Goal: Task Accomplishment & Management: Manage account settings

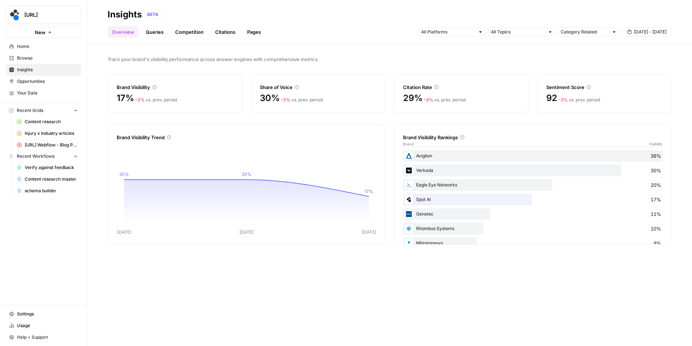
click at [156, 36] on link "Queries" at bounding box center [154, 32] width 27 height 12
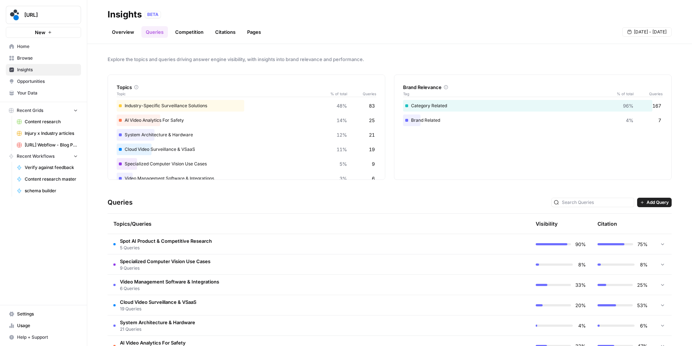
scroll to position [83, 0]
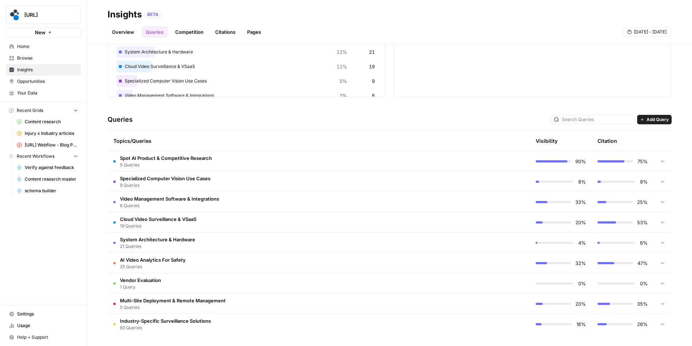
click at [178, 162] on span "5 Queries" at bounding box center [166, 165] width 92 height 7
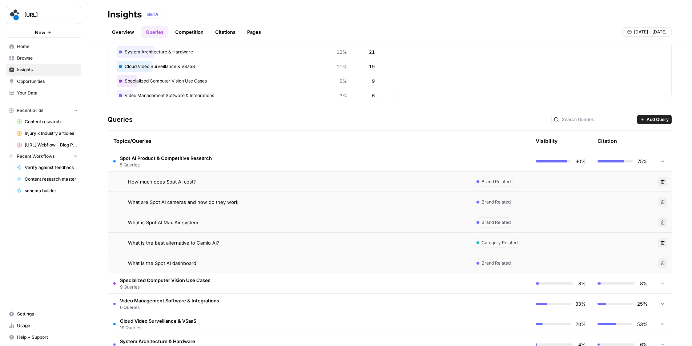
click at [660, 223] on button "Delete" at bounding box center [662, 222] width 9 height 9
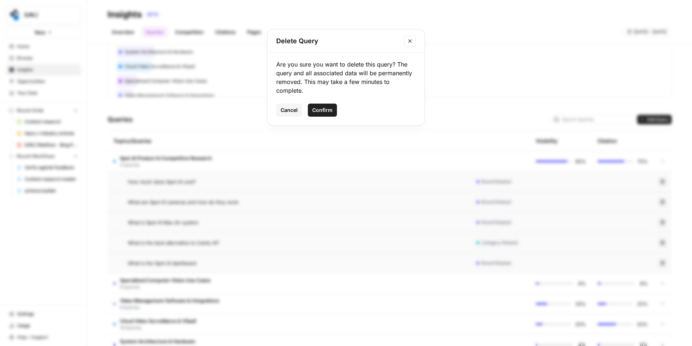
click at [324, 112] on span "Confirm" at bounding box center [322, 109] width 20 height 7
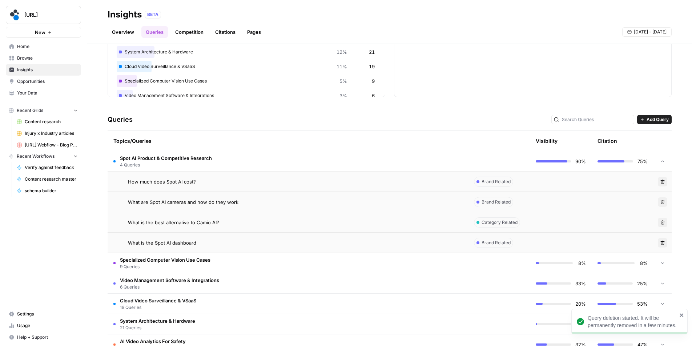
click at [660, 200] on button "Delete" at bounding box center [662, 201] width 9 height 9
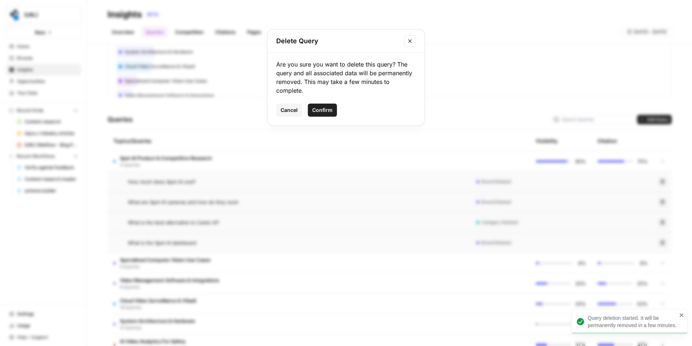
click at [324, 107] on span "Confirm" at bounding box center [322, 109] width 20 height 7
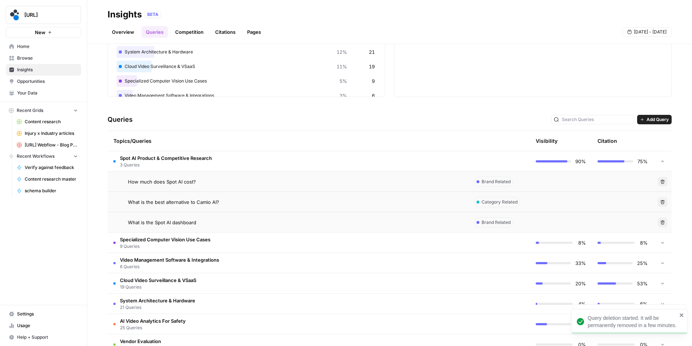
click at [660, 182] on button "Delete" at bounding box center [662, 181] width 9 height 9
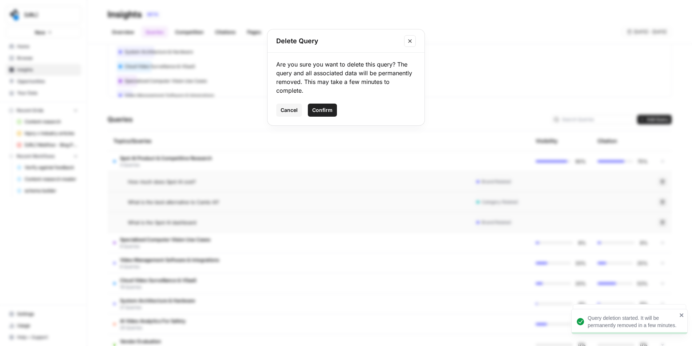
click at [331, 110] on span "Confirm" at bounding box center [322, 109] width 20 height 7
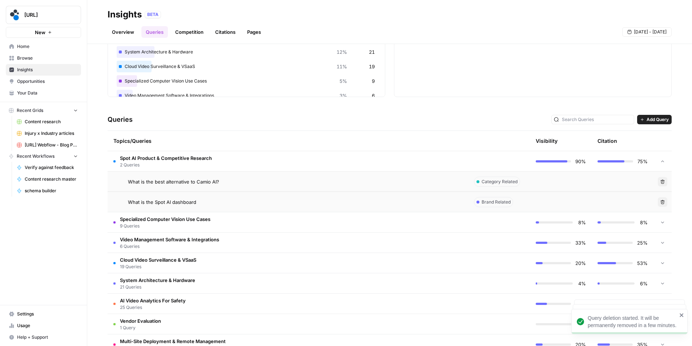
click at [663, 198] on td "Delete" at bounding box center [662, 202] width 18 height 20
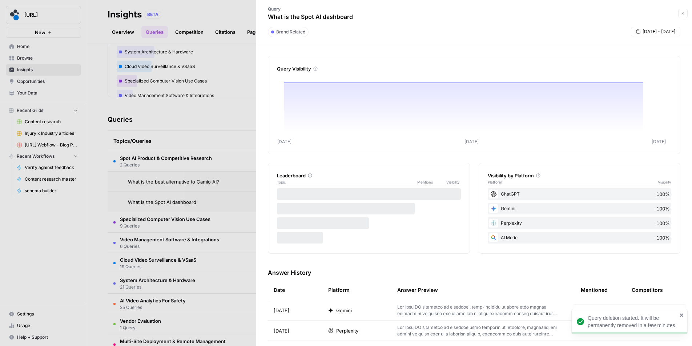
click at [681, 15] on icon "button" at bounding box center [683, 13] width 4 height 4
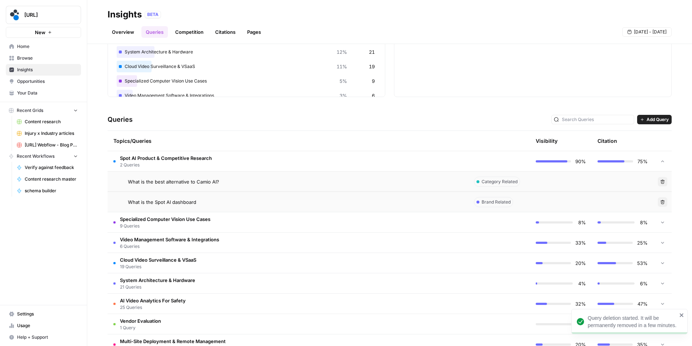
click at [660, 202] on span "Delete" at bounding box center [660, 202] width 0 height 0
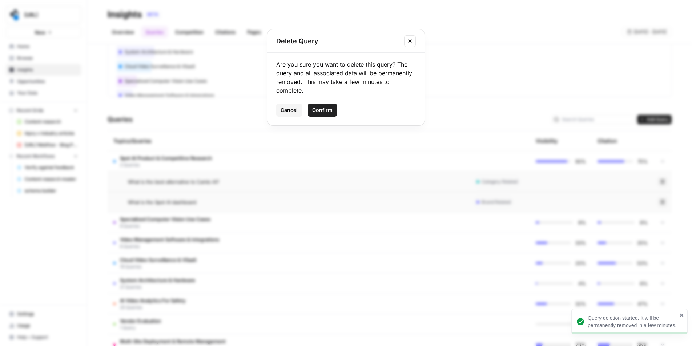
click at [330, 108] on span "Confirm" at bounding box center [322, 109] width 20 height 7
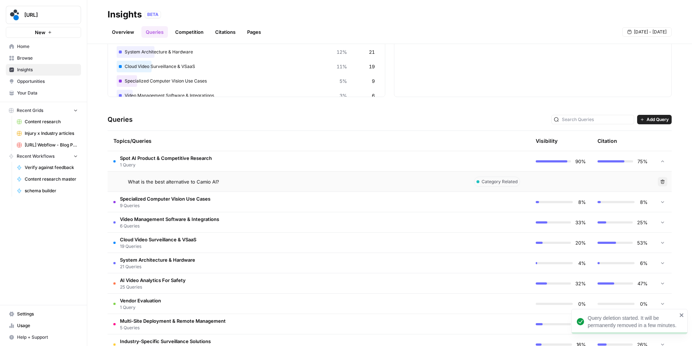
click at [660, 181] on icon "button" at bounding box center [662, 182] width 4 height 4
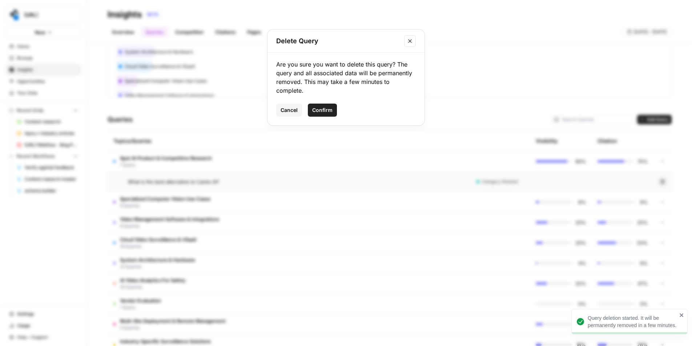
click at [312, 110] on span "Confirm" at bounding box center [322, 109] width 20 height 7
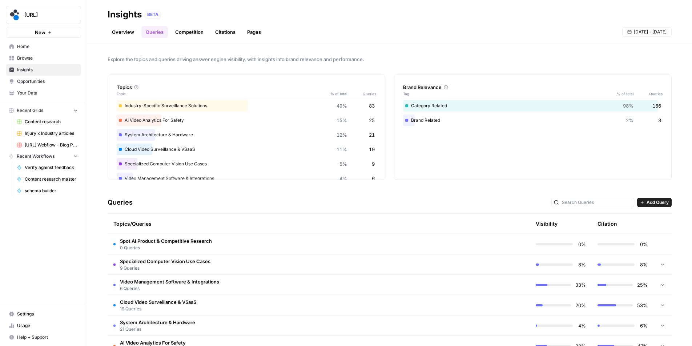
click at [124, 33] on link "Overview" at bounding box center [123, 32] width 31 height 12
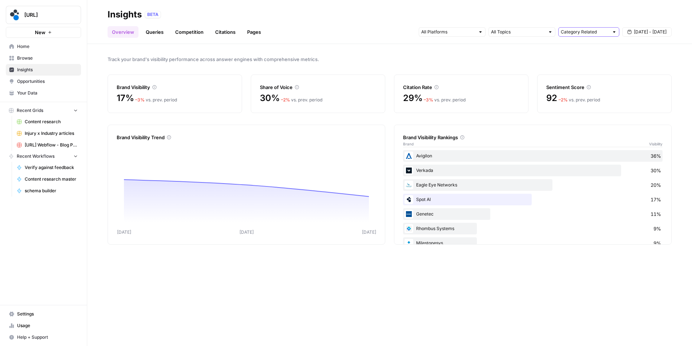
click at [581, 33] on input "text" at bounding box center [585, 31] width 48 height 7
click at [578, 58] on span "Brand Related" at bounding box center [587, 58] width 46 height 7
type input "Brand Related"
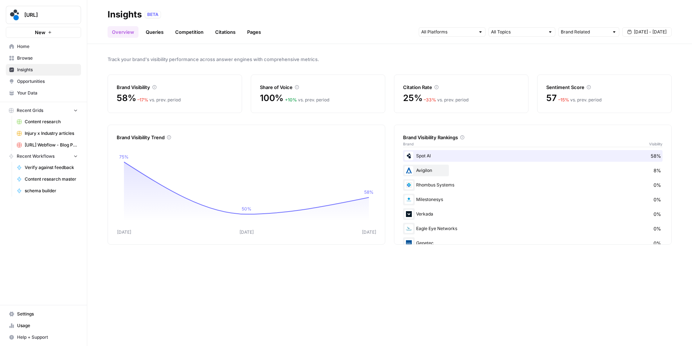
click at [514, 47] on div "Track your brand's visibility performance across answer engines with comprehens…" at bounding box center [389, 195] width 605 height 302
click at [643, 31] on span "[DATE] - [DATE]" at bounding box center [650, 32] width 33 height 7
click at [589, 90] on div "7" at bounding box center [592, 88] width 10 height 10
click at [637, 87] on div "11" at bounding box center [640, 88] width 10 height 10
